Goal: Task Accomplishment & Management: Use online tool/utility

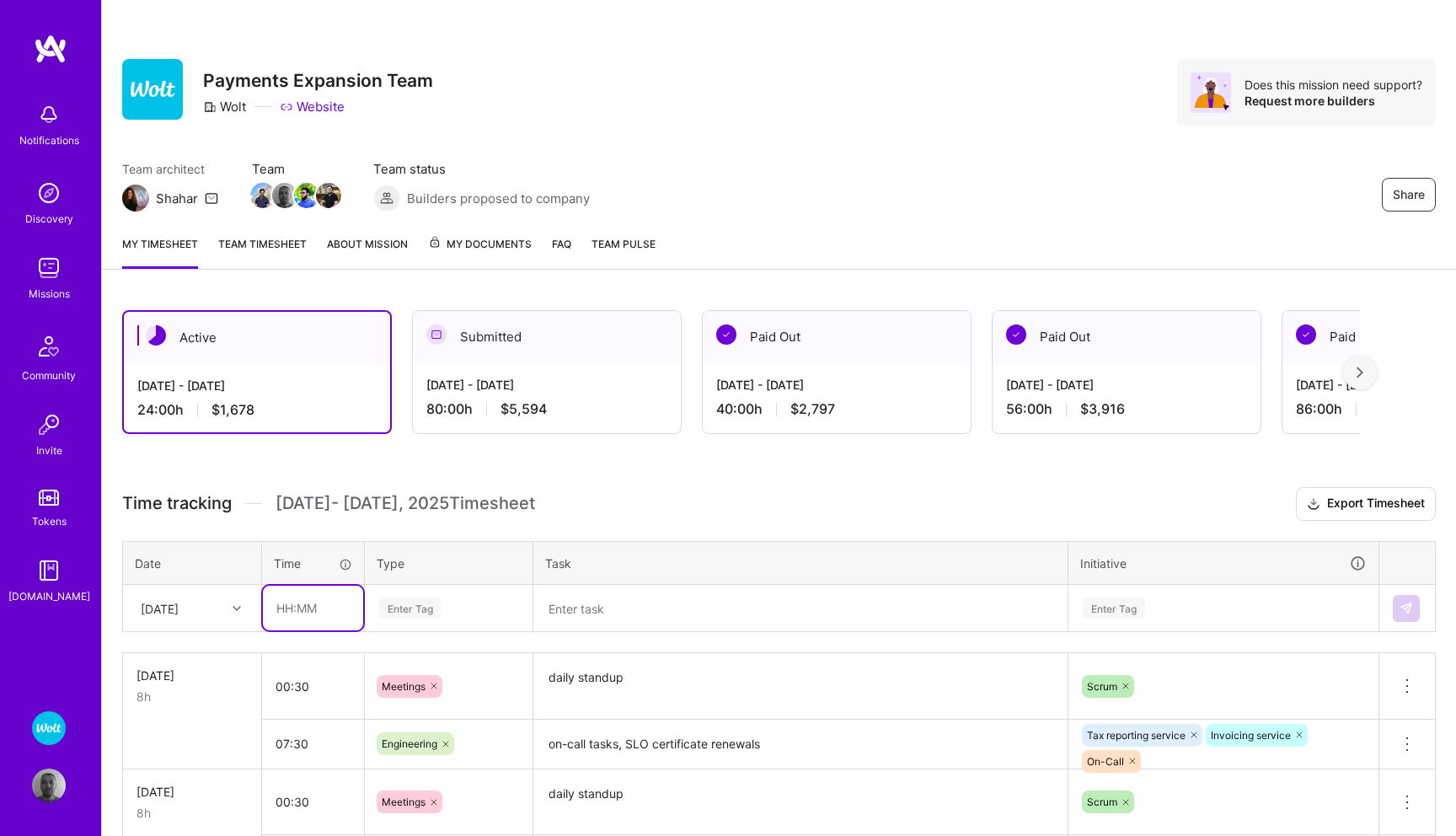
click at [291, 605] on input "text" at bounding box center [312, 608] width 101 height 45
type input "02:00"
click at [419, 603] on div "Enter Tag" at bounding box center [449, 608] width 166 height 44
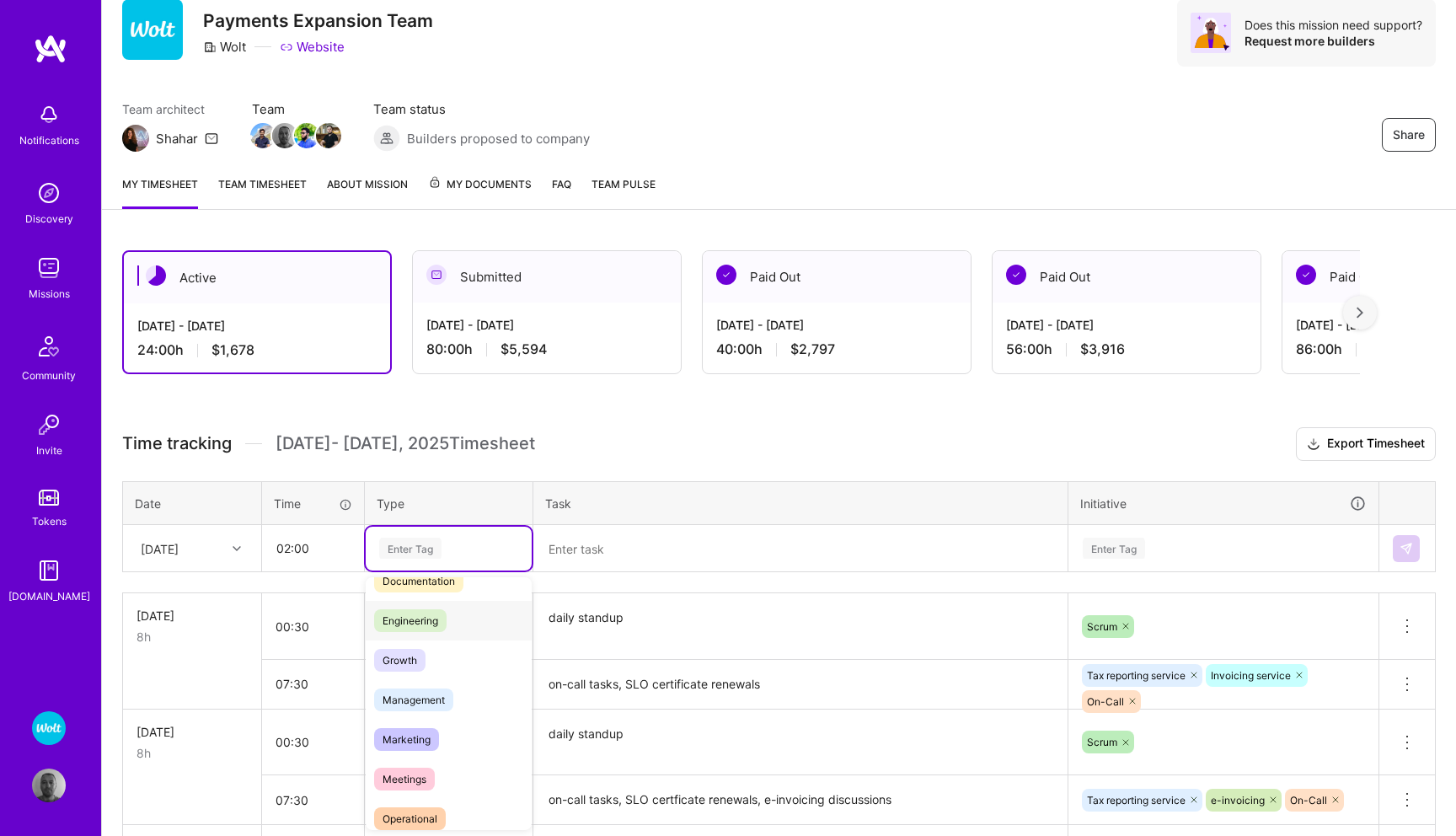
scroll to position [109, 0]
click at [412, 764] on span "Meetings" at bounding box center [404, 773] width 61 height 23
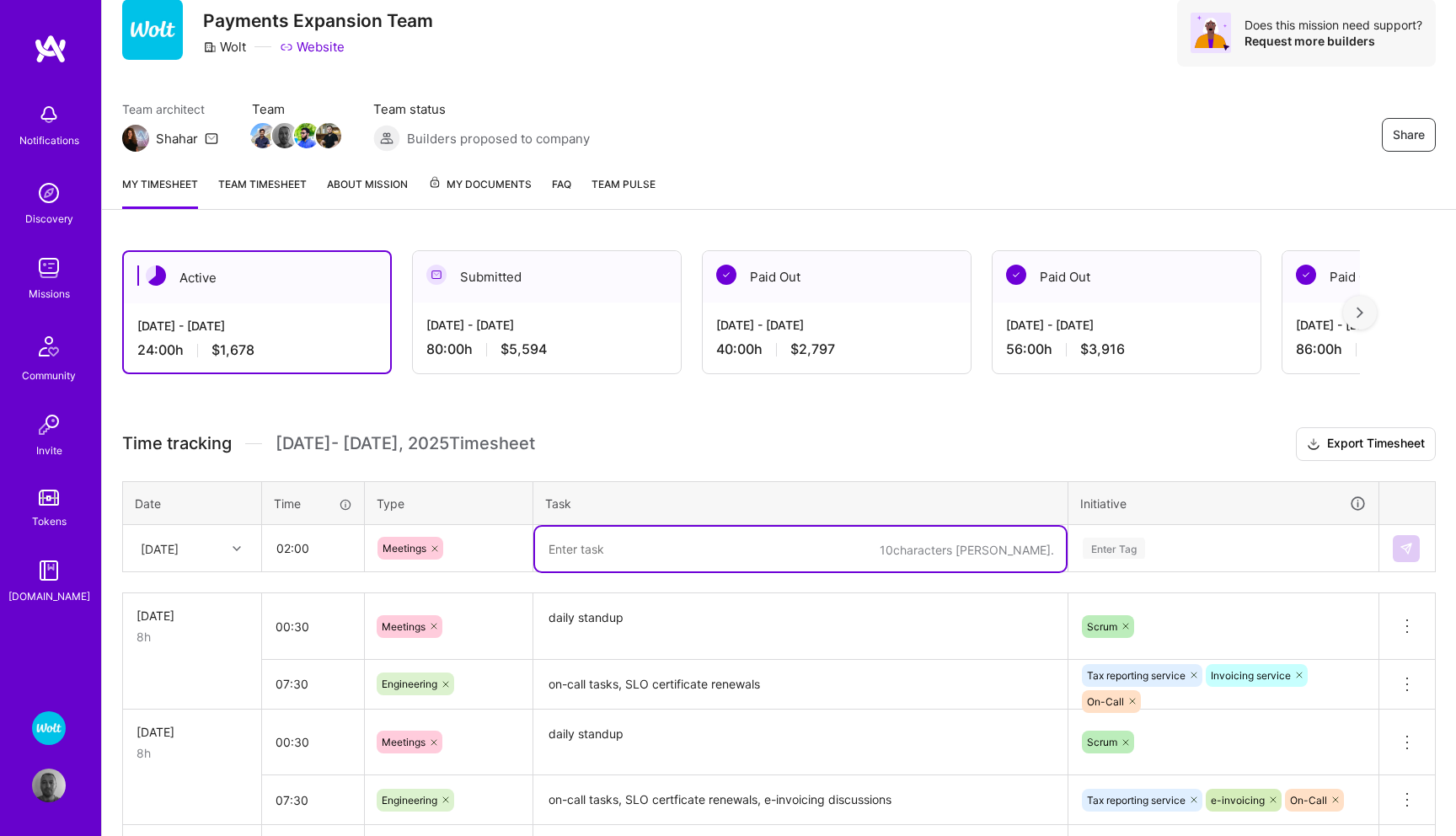
click at [607, 551] on textarea at bounding box center [800, 549] width 531 height 45
type textarea "daily standup, sprint refinement, DS Aurora DB upgrade"
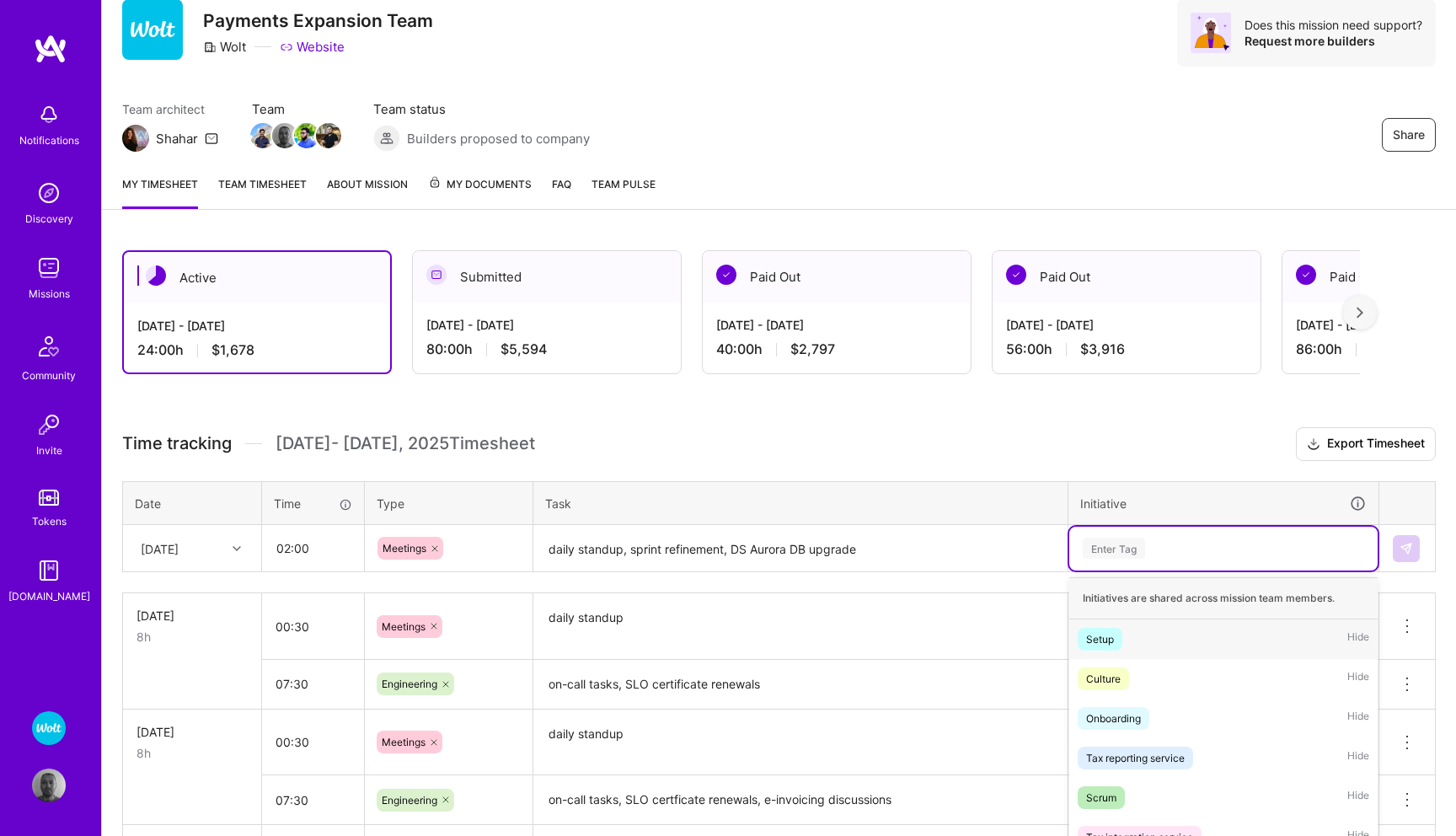
click at [1097, 542] on div "option Setup focused, 1 of 54. 54 results available. Use Up and Down to choose …" at bounding box center [1224, 548] width 309 height 44
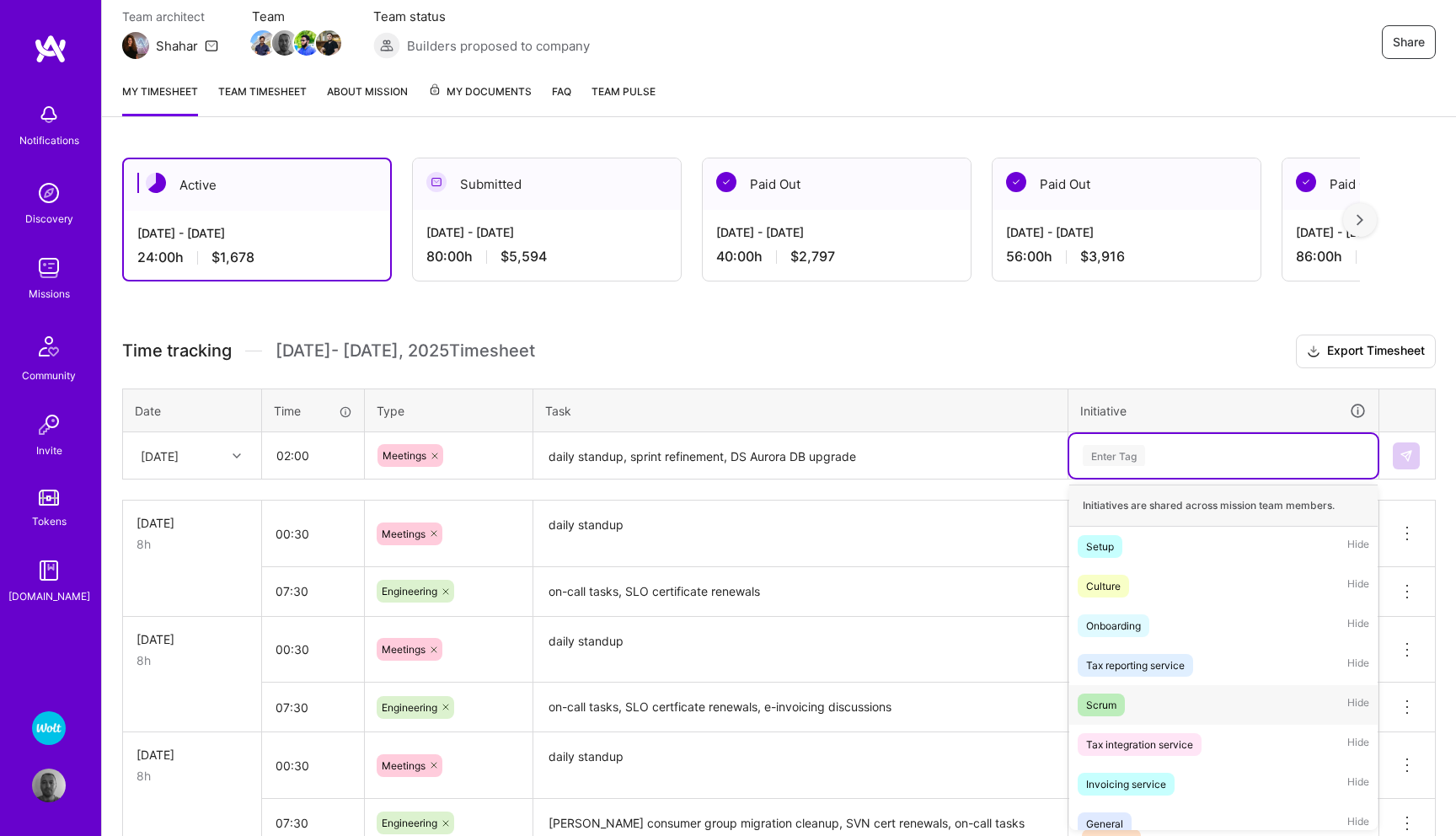
click at [1103, 704] on div "Scrum" at bounding box center [1102, 705] width 30 height 18
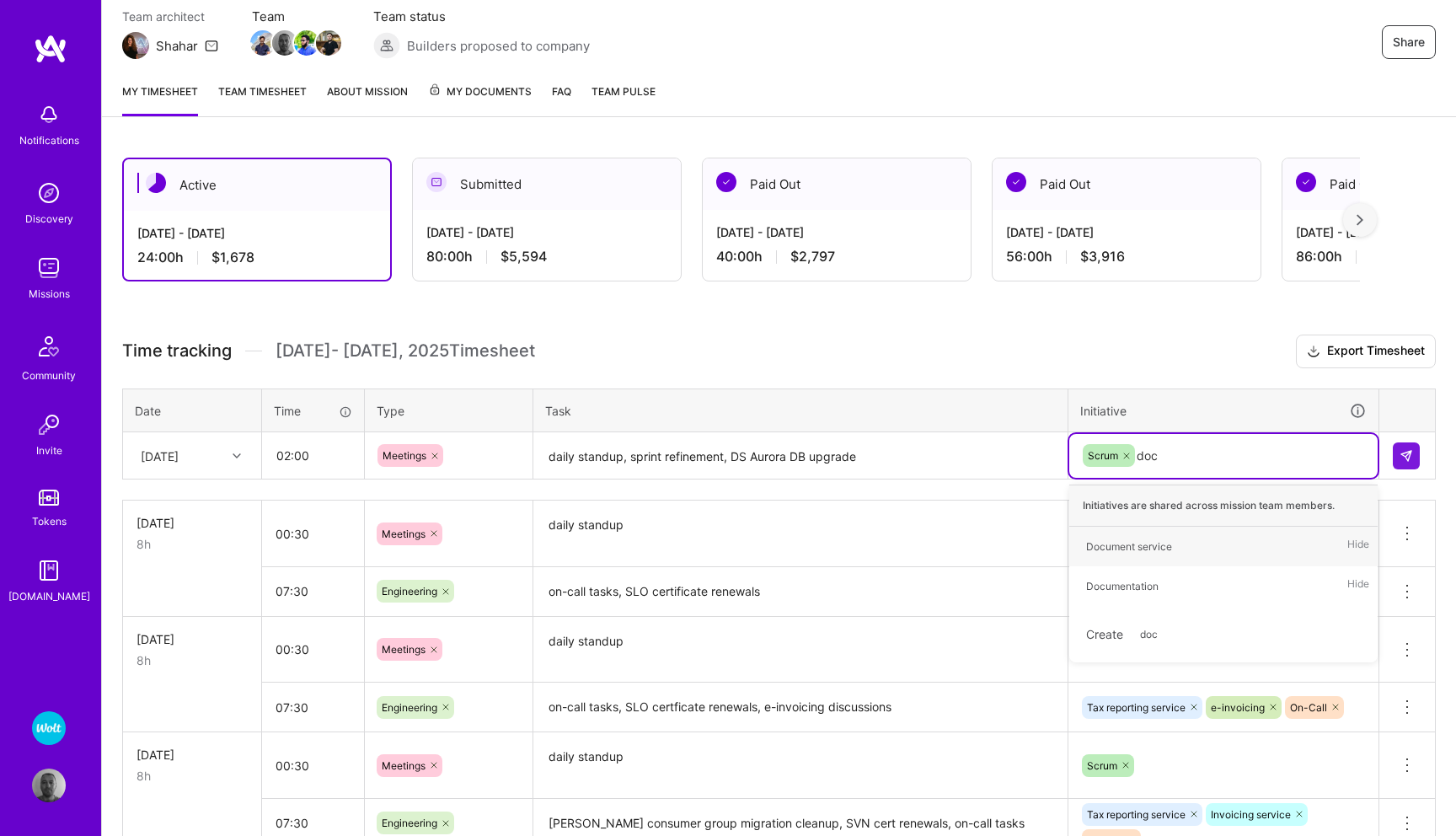
type input "docu"
click at [1168, 540] on div "Document service" at bounding box center [1129, 547] width 86 height 18
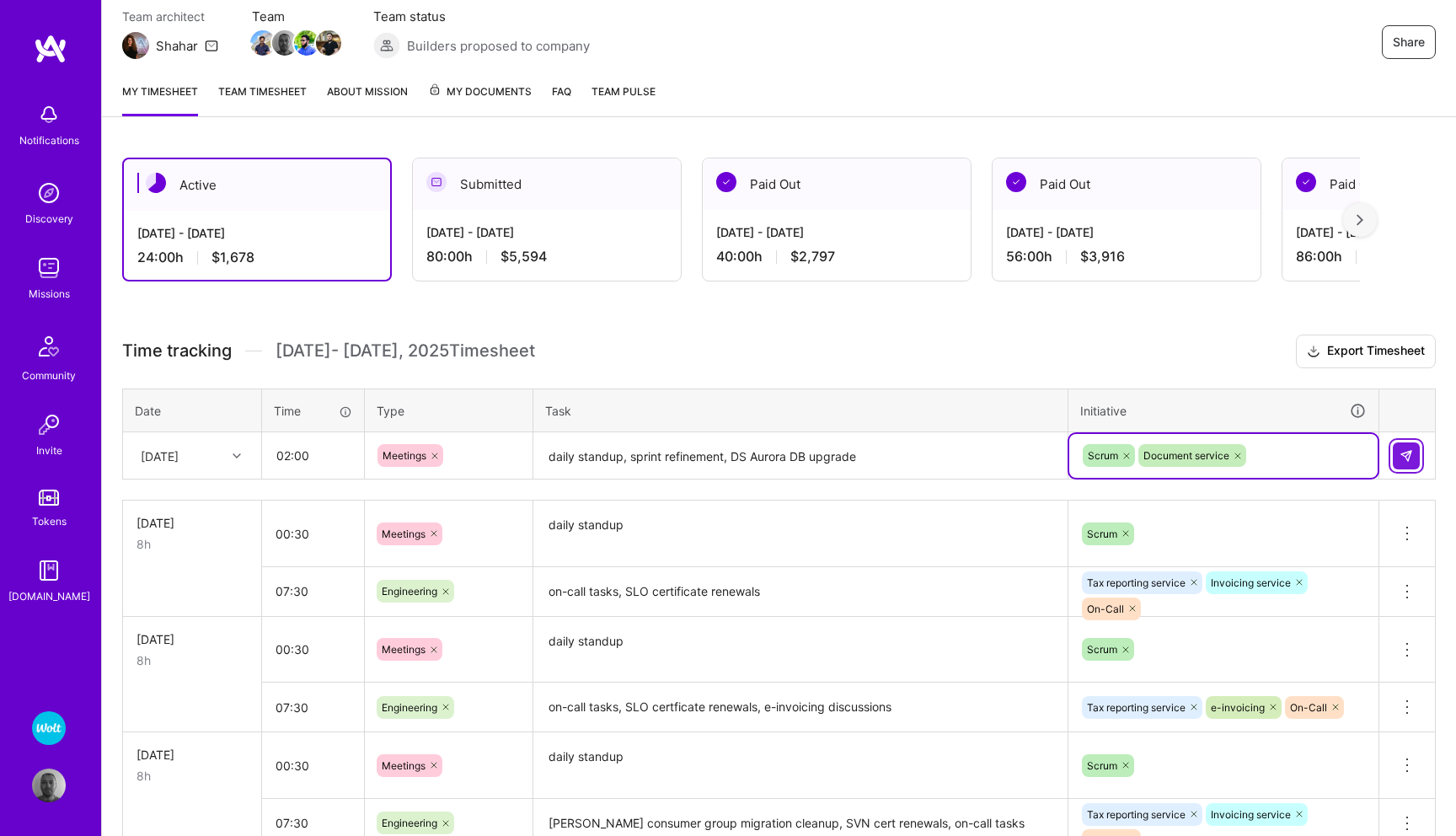
click at [1404, 460] on img at bounding box center [1406, 456] width 13 height 13
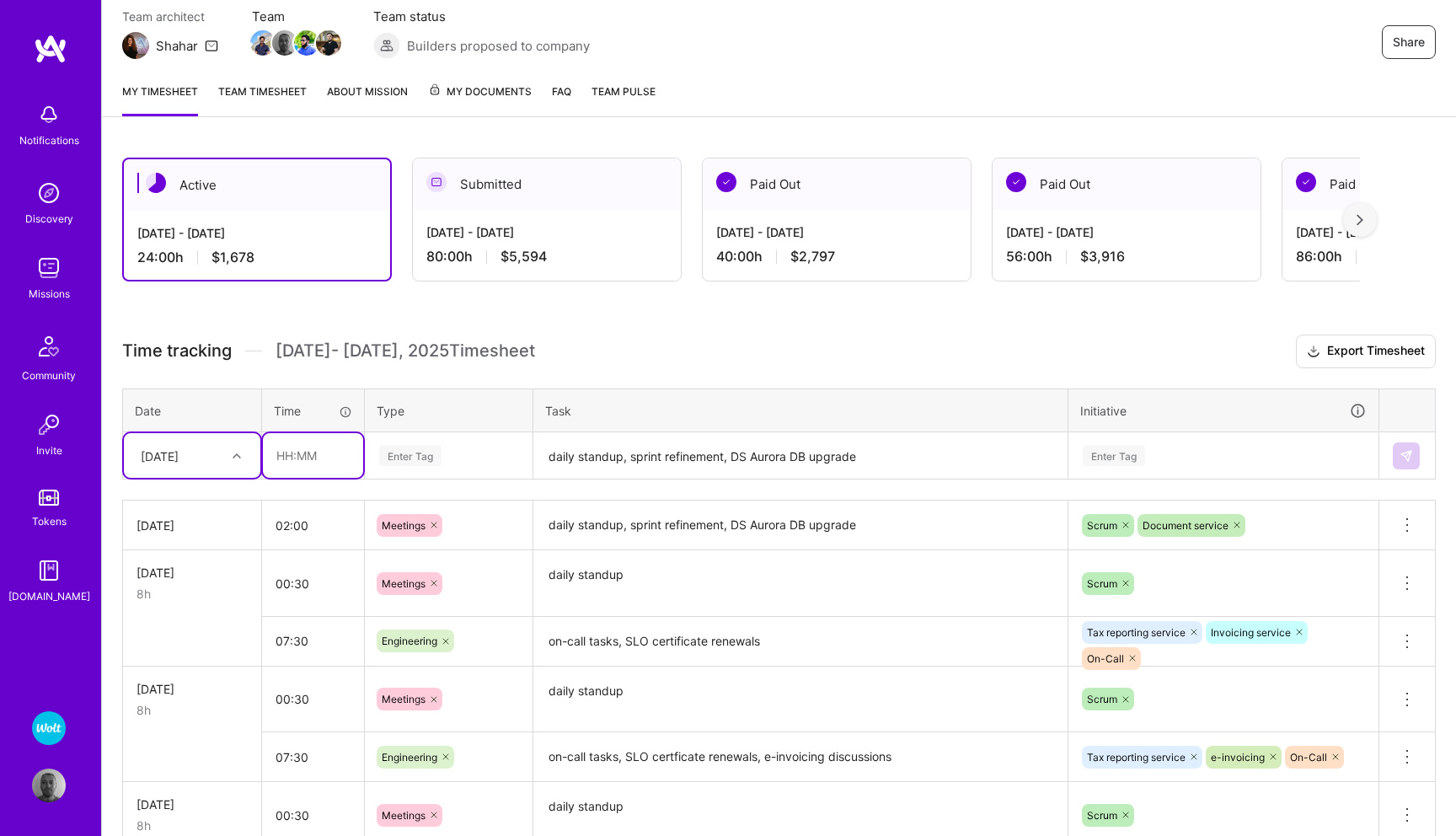
click at [311, 455] on input "text" at bounding box center [312, 456] width 101 height 45
type input "06:00"
click at [415, 451] on div "Enter Tag" at bounding box center [410, 455] width 62 height 26
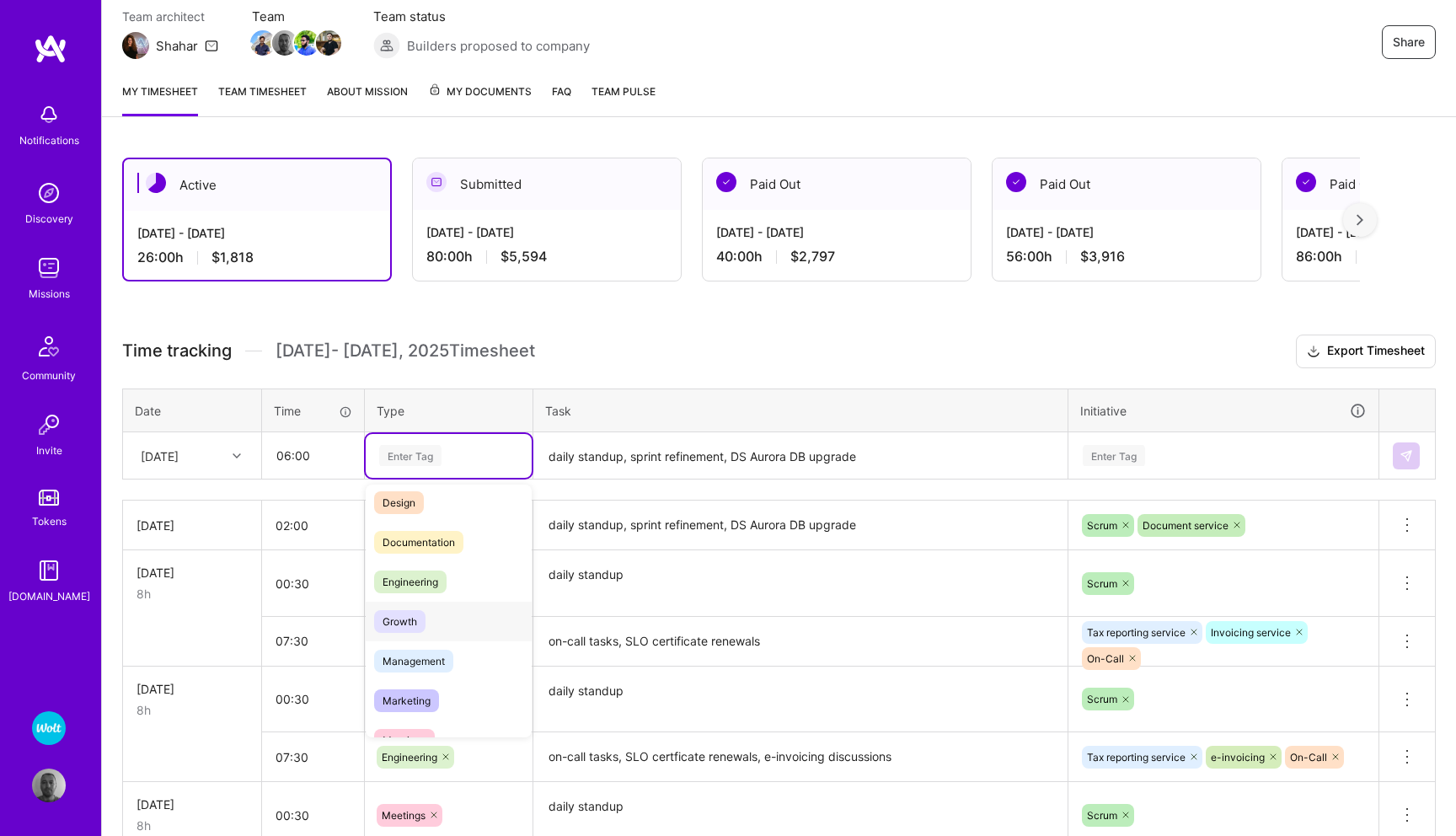
scroll to position [50, 0]
click at [422, 580] on span "Engineering" at bounding box center [409, 580] width 72 height 23
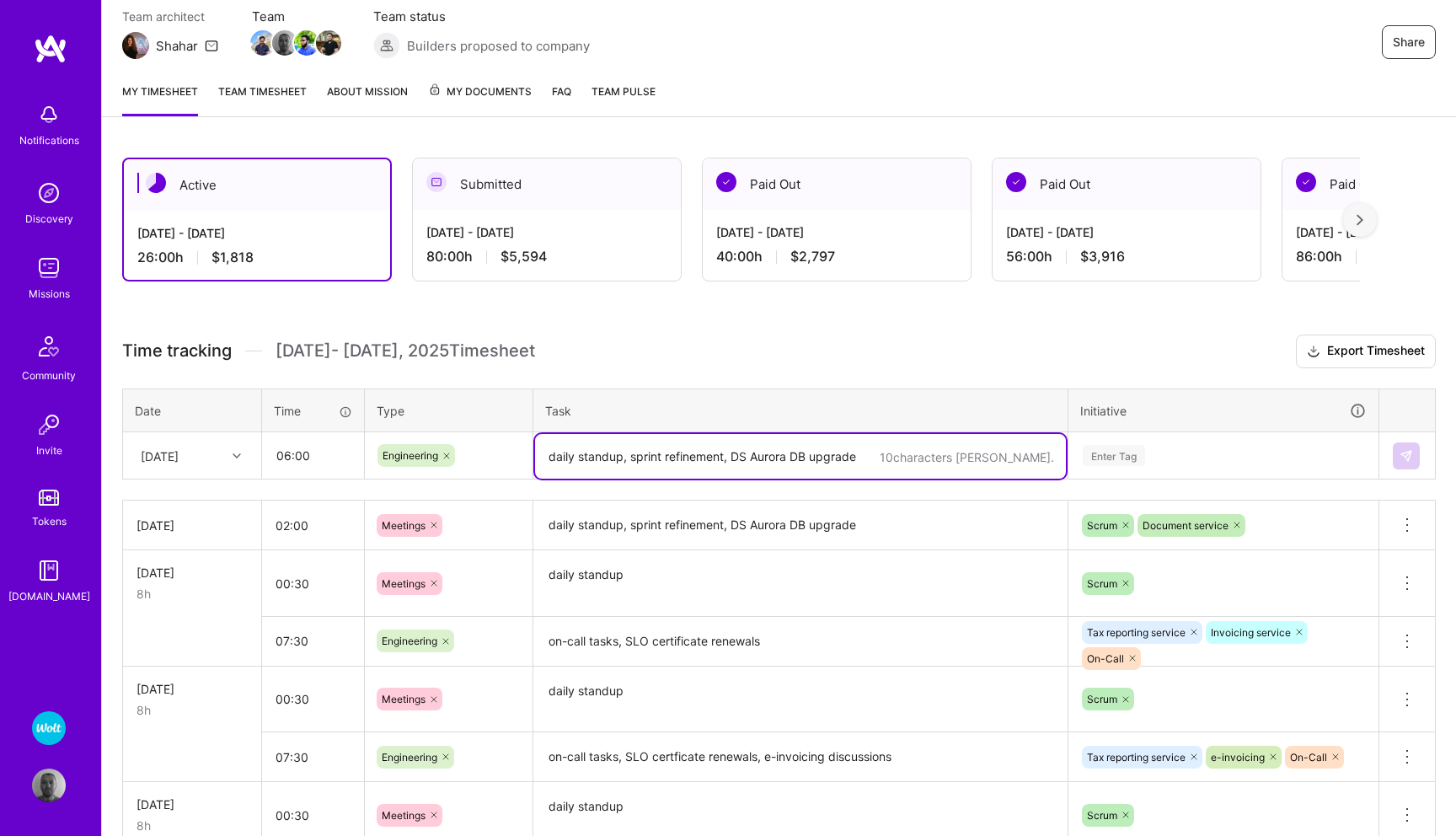
click at [595, 453] on textarea "daily standup, sprint refinement, DS Aurora DB upgrade" at bounding box center [800, 457] width 531 height 45
type textarea "on-call tasks, certificates validity check"
click at [1110, 450] on div "Enter Tag" at bounding box center [1114, 455] width 62 height 26
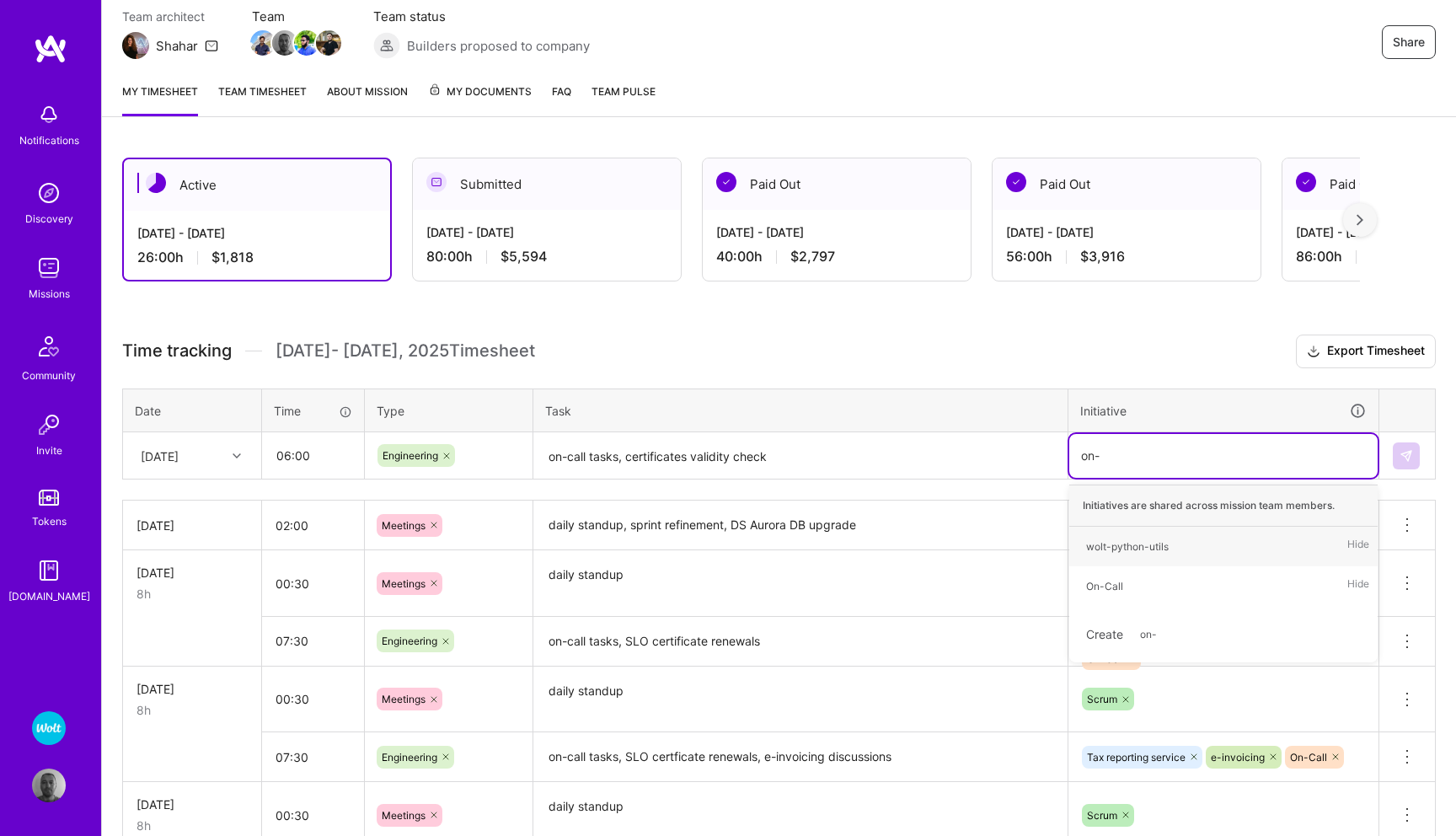
type input "on-c"
click at [1106, 548] on div "On-Call" at bounding box center [1105, 547] width 37 height 18
type input "tax"
click at [1144, 550] on div "Tax reporting service" at bounding box center [1136, 547] width 99 height 18
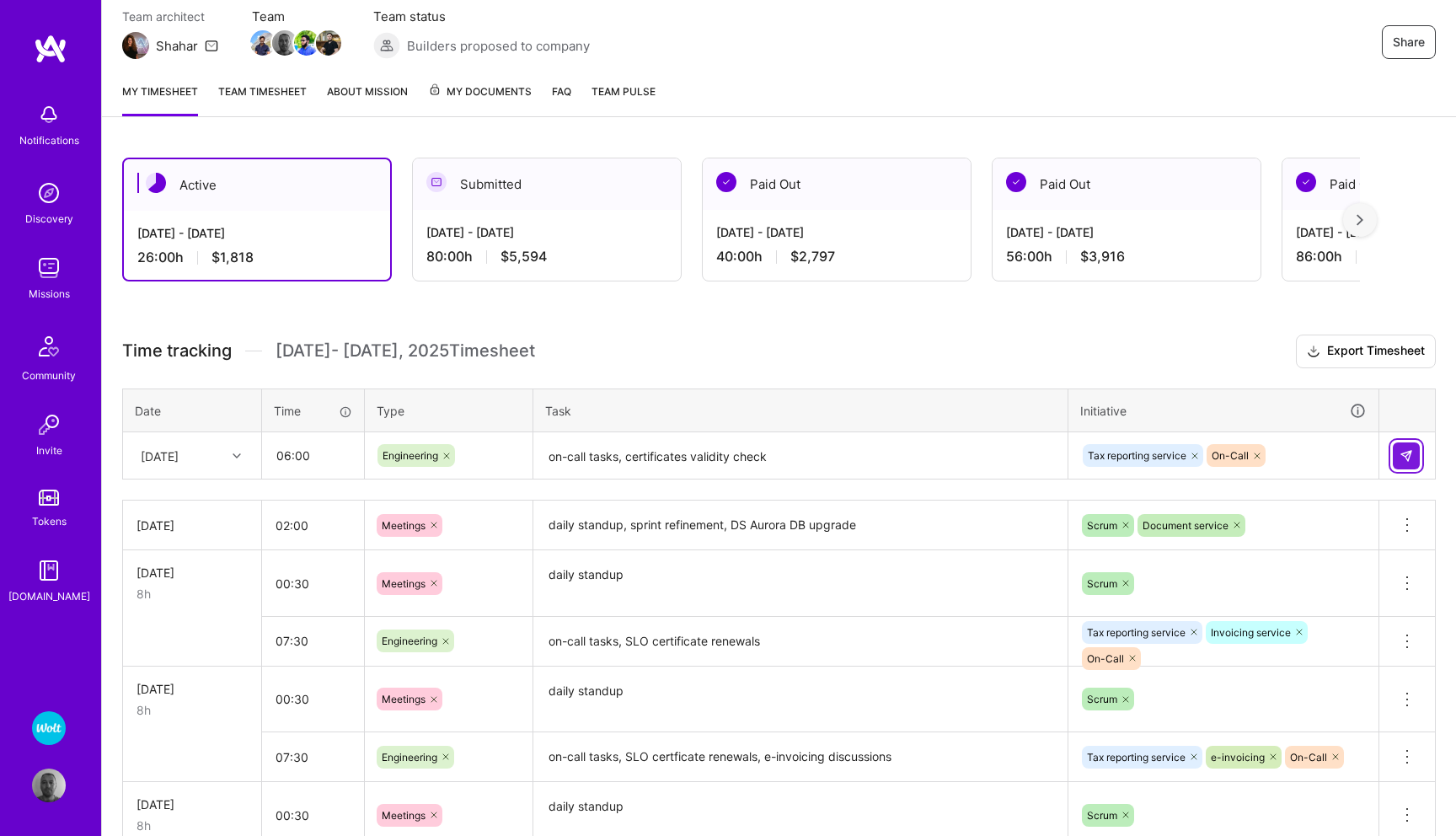
click at [1405, 455] on img at bounding box center [1406, 456] width 13 height 13
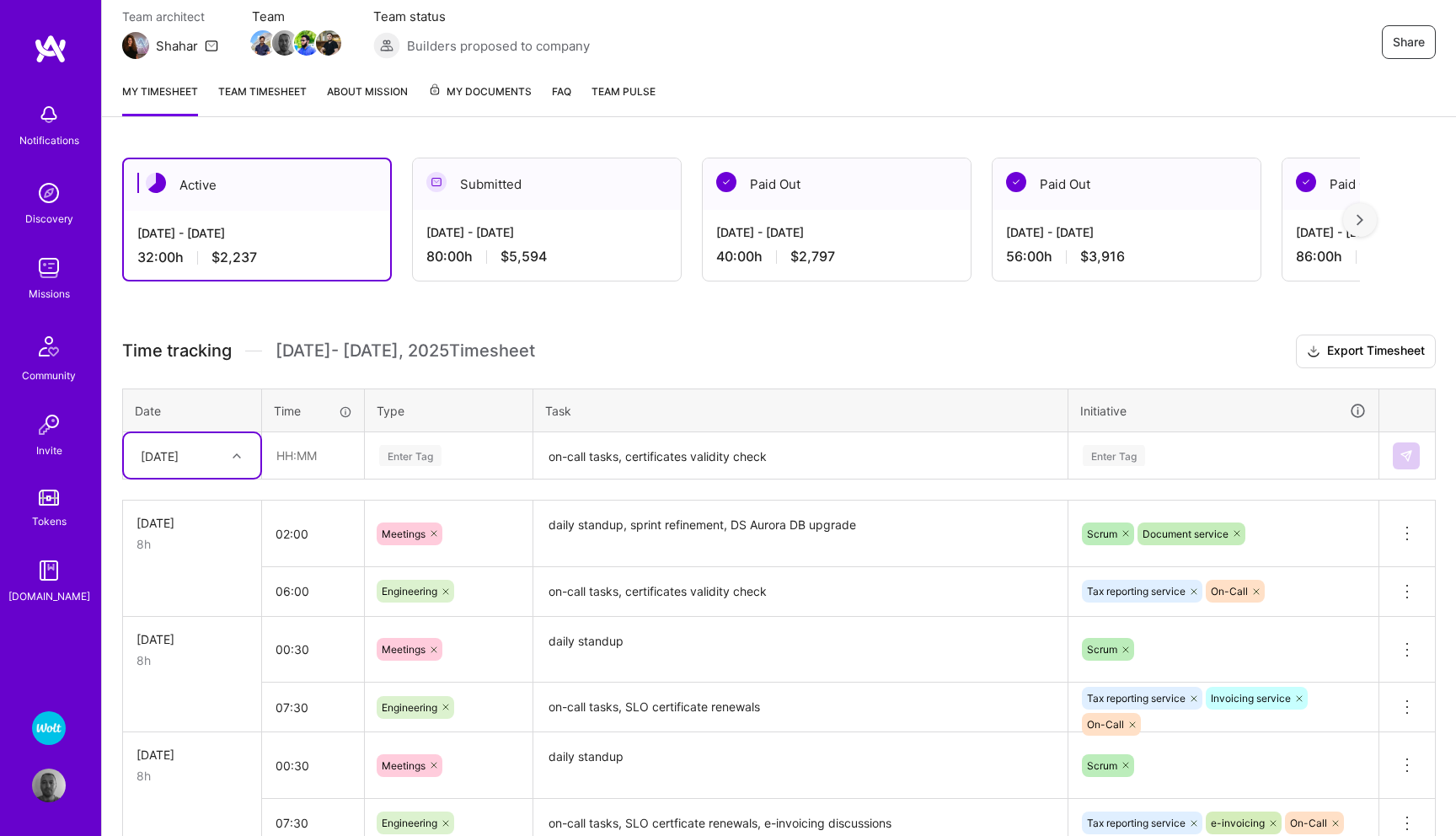
click at [474, 96] on span "My Documents" at bounding box center [480, 92] width 103 height 19
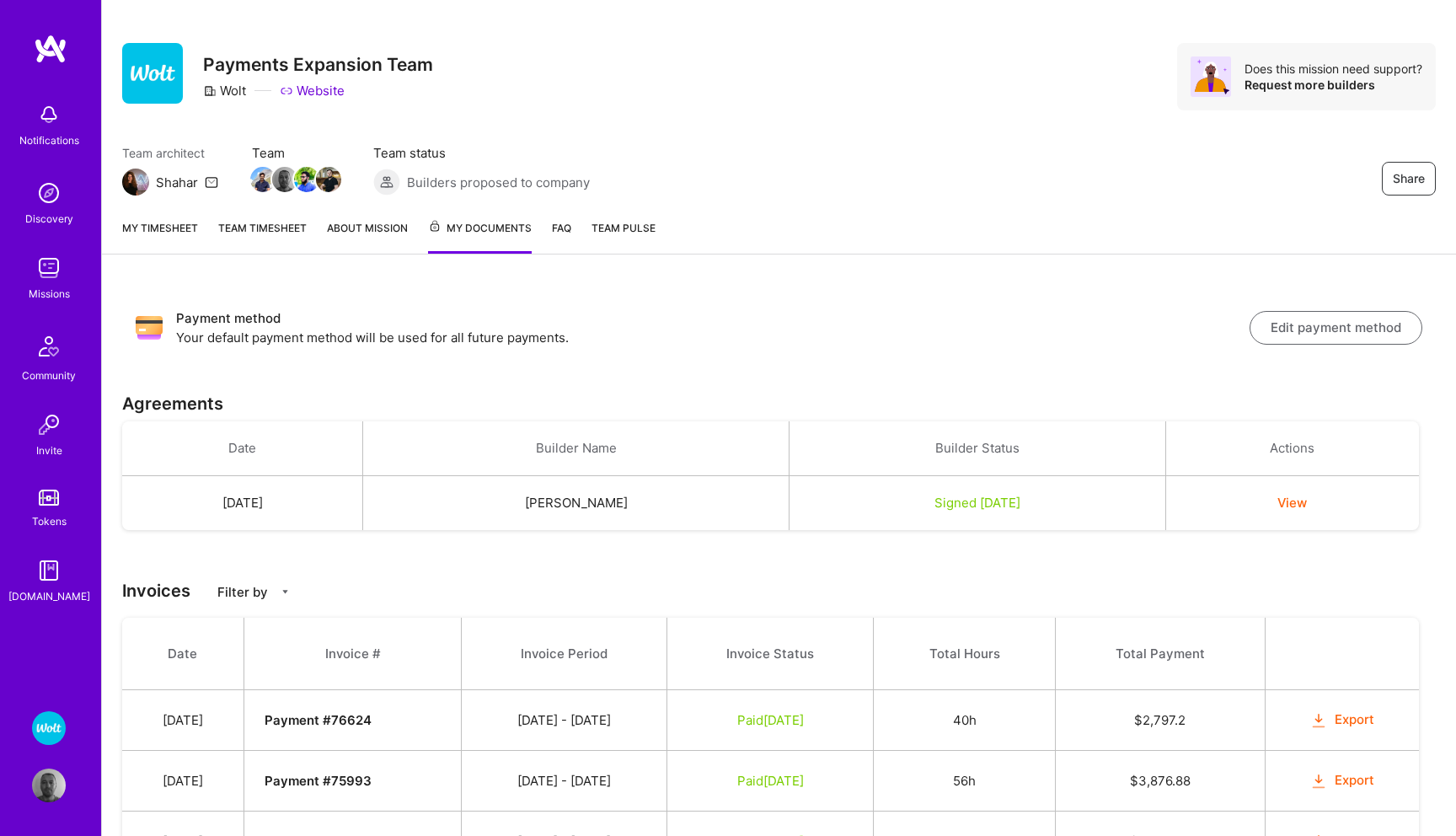
scroll to position [18, 0]
click at [152, 228] on link "My timesheet" at bounding box center [159, 234] width 76 height 35
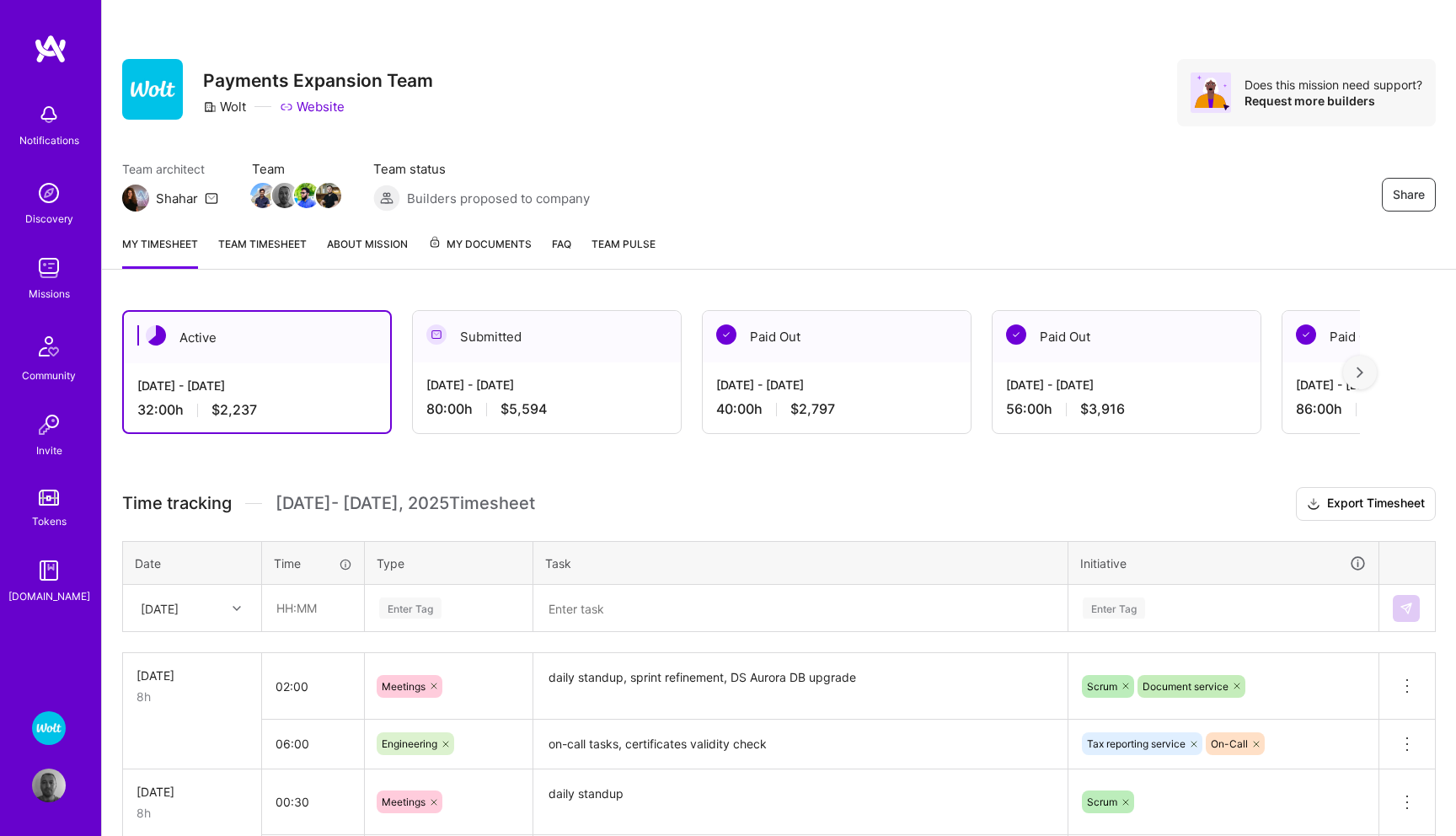
click at [51, 285] on div "Missions" at bounding box center [49, 294] width 41 height 18
